Goal: Task Accomplishment & Management: Complete application form

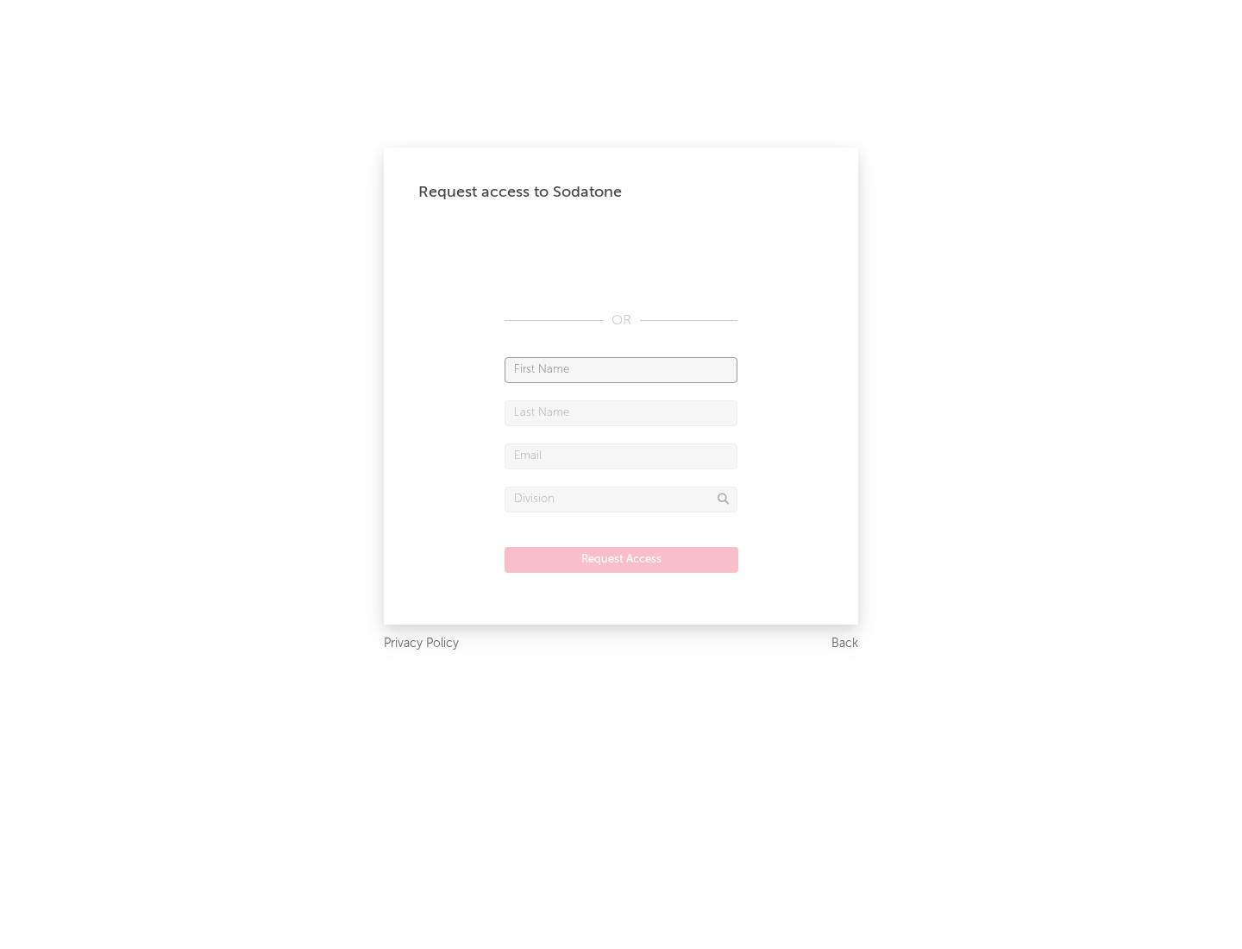
click at [621, 369] on input "text" at bounding box center [621, 370] width 233 height 26
type input "[PERSON_NAME]"
click at [621, 412] on input "text" at bounding box center [621, 413] width 233 height 26
type input "[PERSON_NAME]"
click at [621, 455] on input "text" at bounding box center [621, 456] width 233 height 26
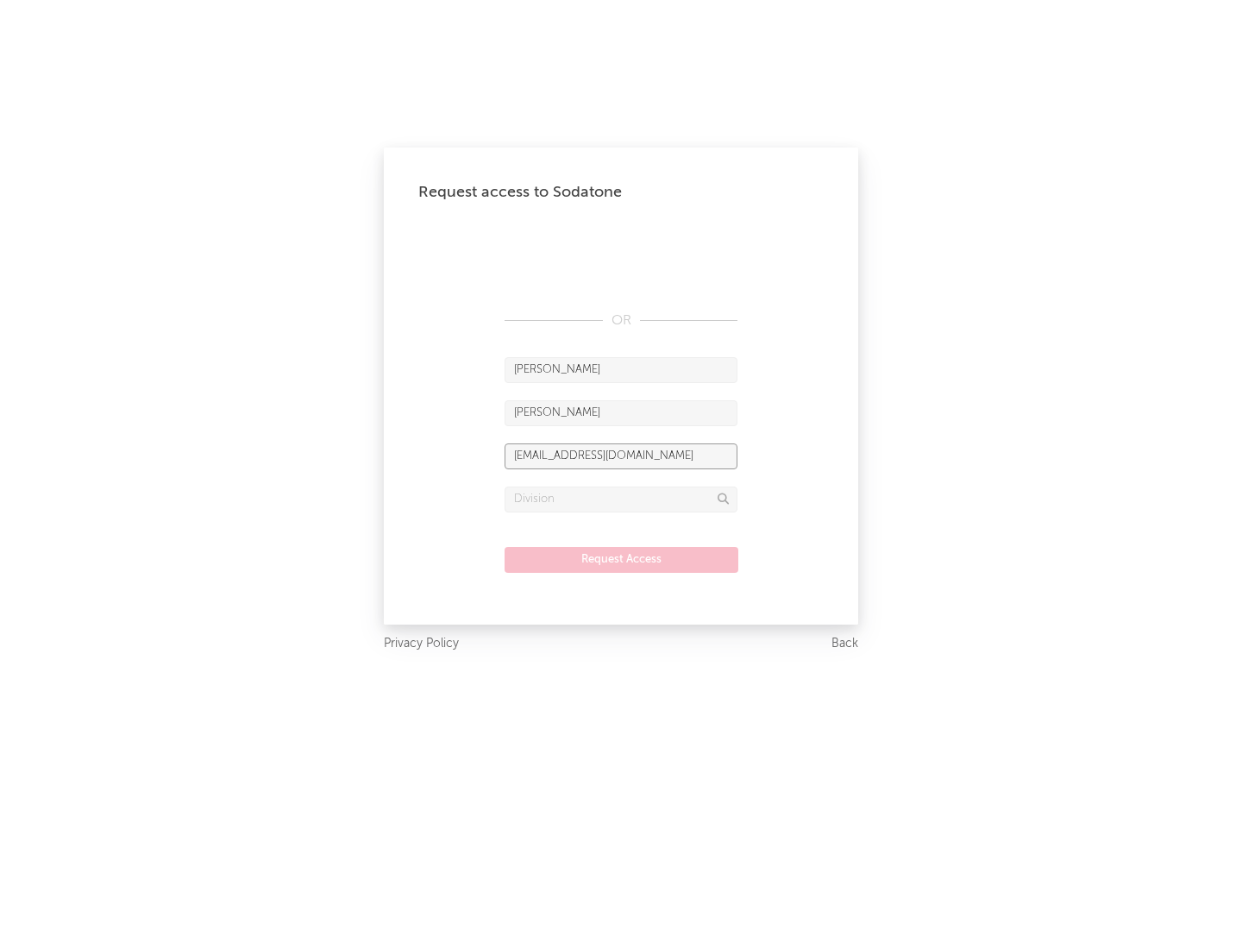
type input "[EMAIL_ADDRESS][DOMAIN_NAME]"
click at [621, 499] on input "text" at bounding box center [621, 500] width 233 height 26
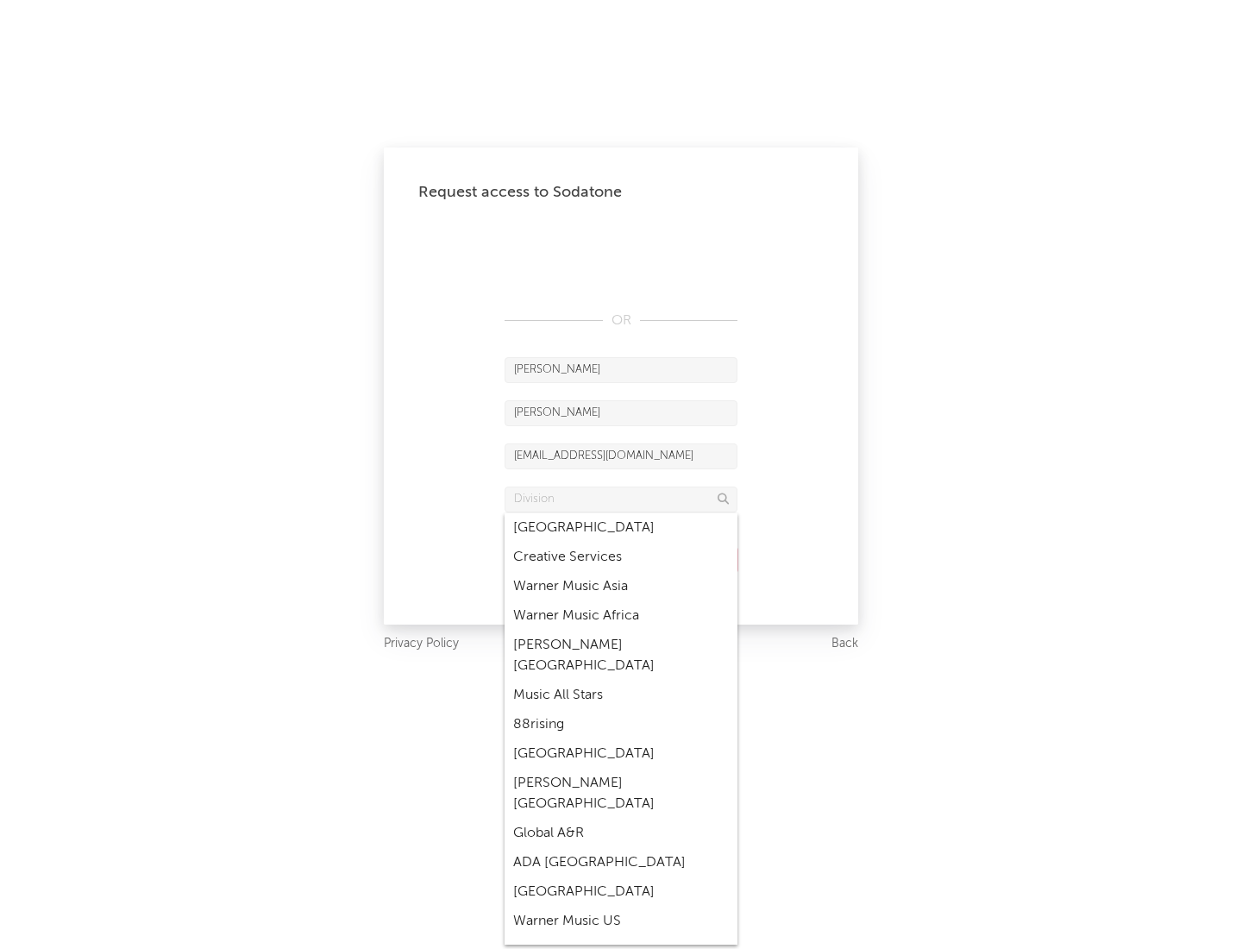
click at [621, 681] on div "Music All Stars" at bounding box center [621, 695] width 233 height 29
type input "Music All Stars"
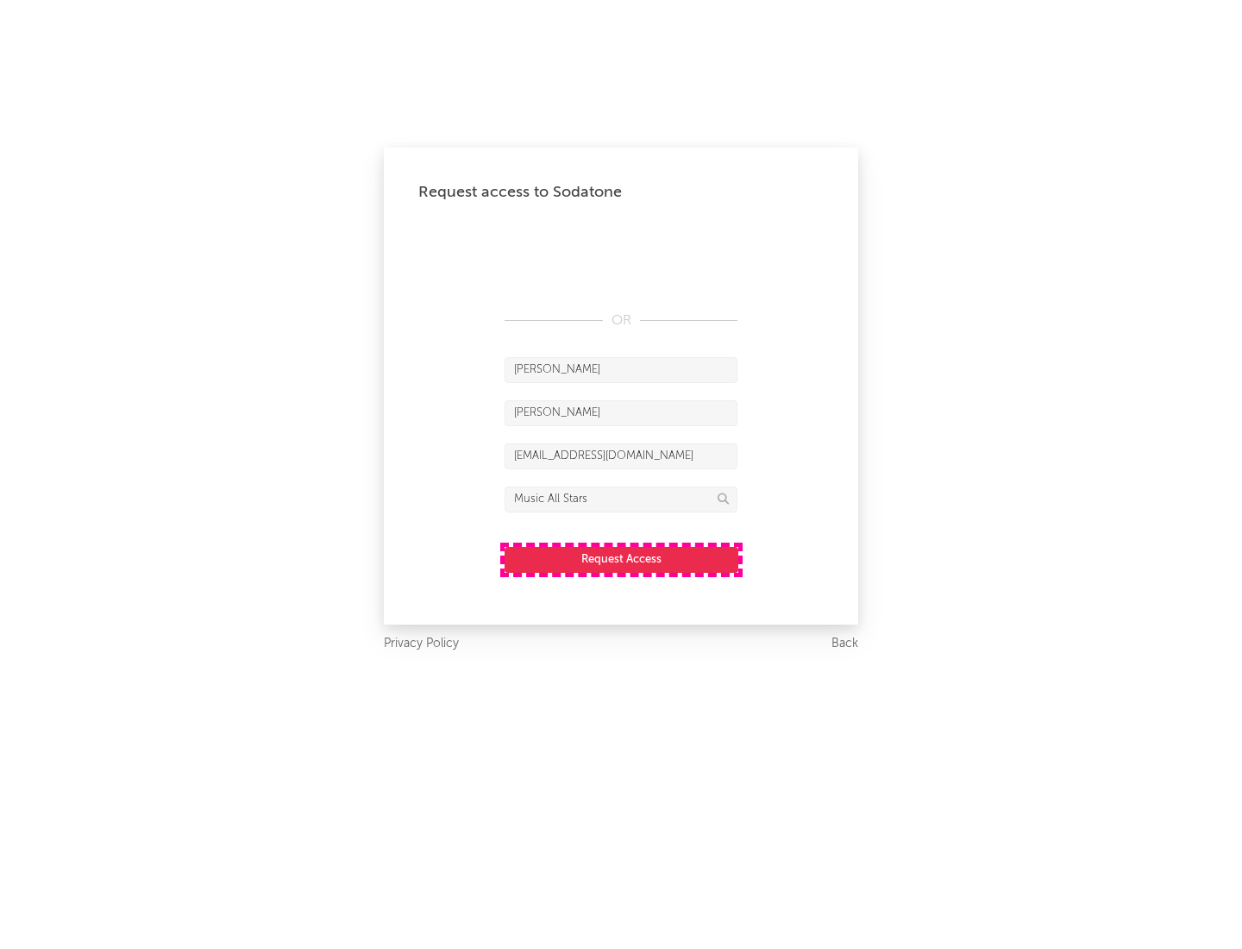
click at [621, 559] on button "Request Access" at bounding box center [622, 560] width 234 height 26
